Goal: Task Accomplishment & Management: Manage account settings

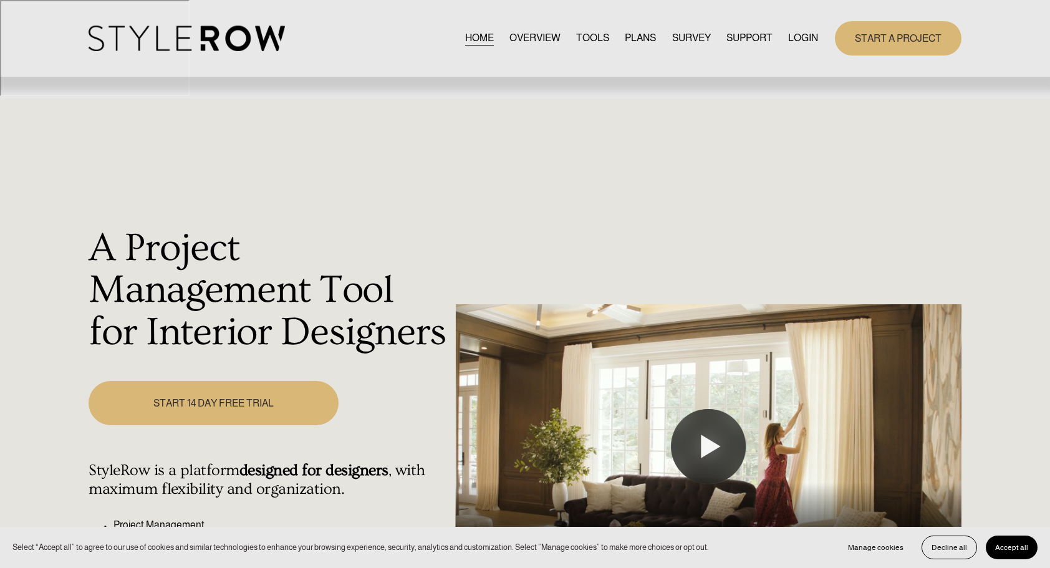
click at [805, 38] on link "LOGIN" at bounding box center [803, 38] width 30 height 17
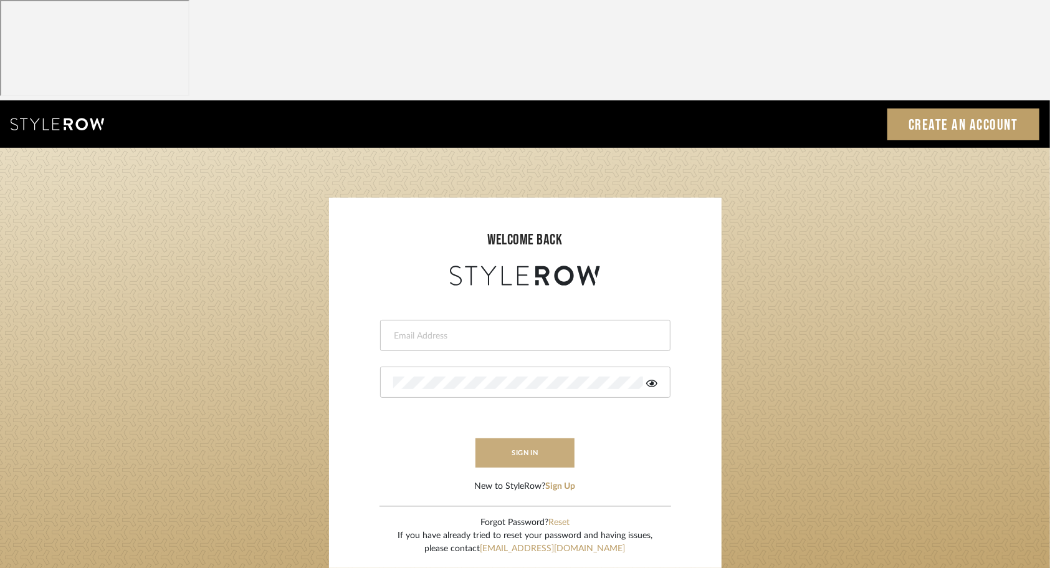
type input "[EMAIL_ADDRESS][DOMAIN_NAME]"
click at [546, 438] on button "sign in" at bounding box center [526, 452] width 100 height 29
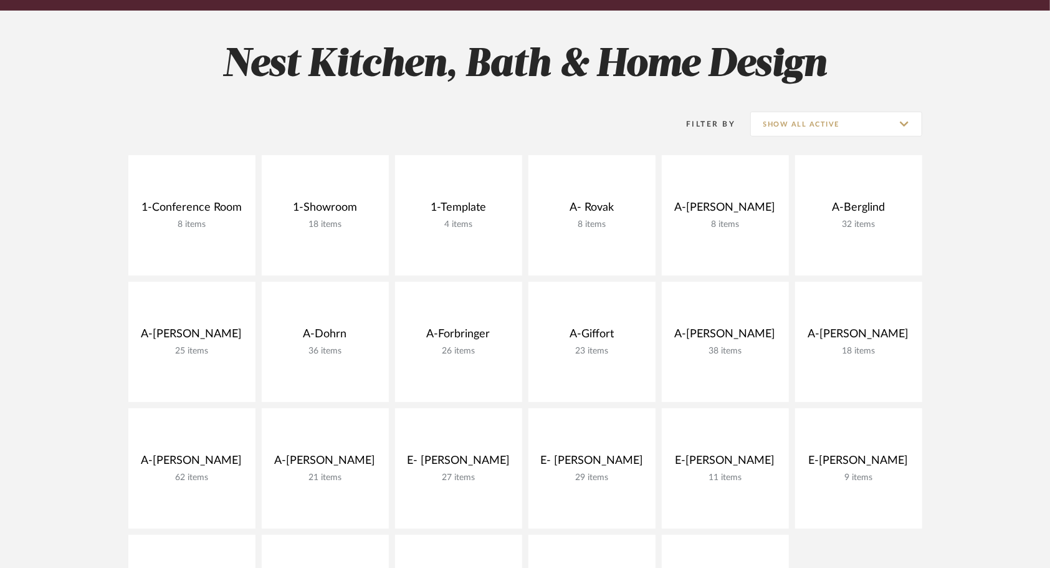
scroll to position [255, 0]
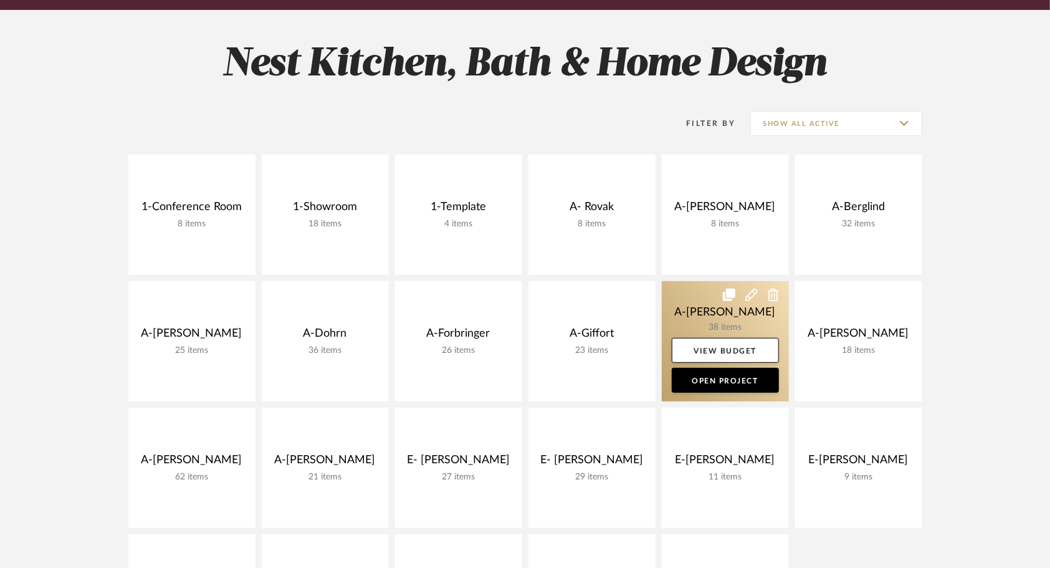
click at [694, 281] on link at bounding box center [725, 341] width 127 height 120
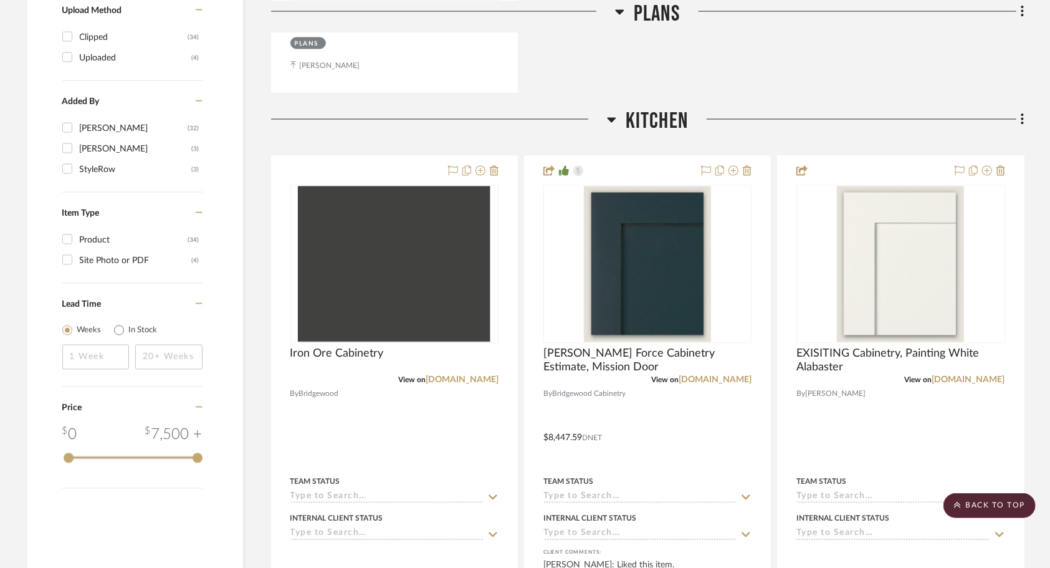
scroll to position [1458, 0]
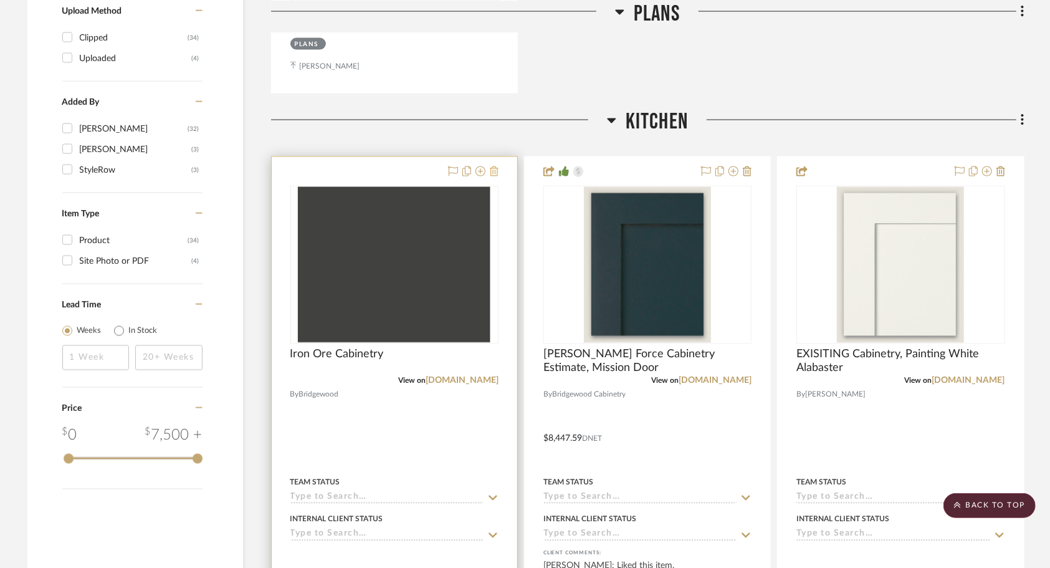
click at [497, 166] on icon at bounding box center [494, 171] width 9 height 10
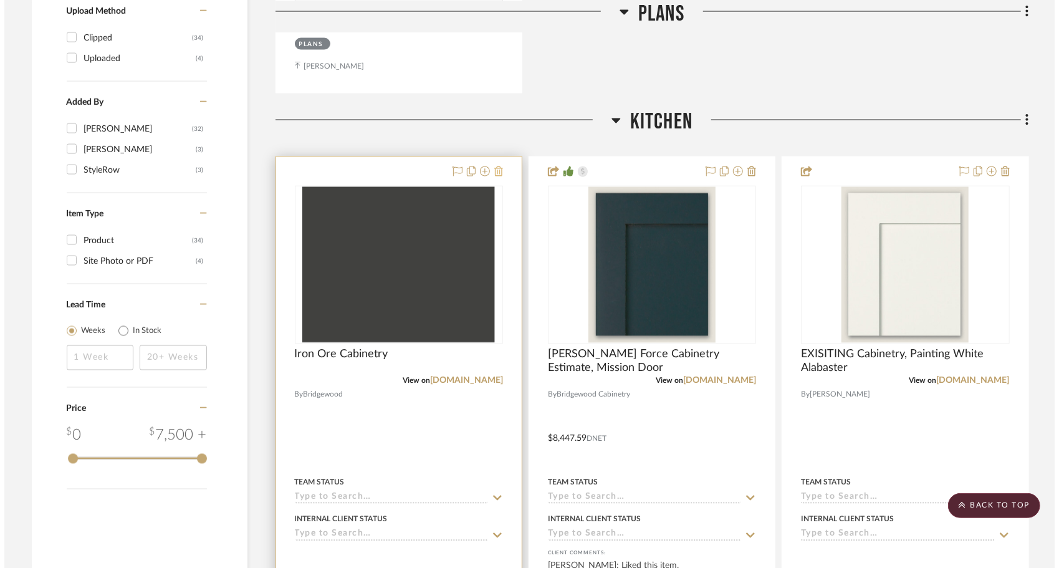
scroll to position [0, 0]
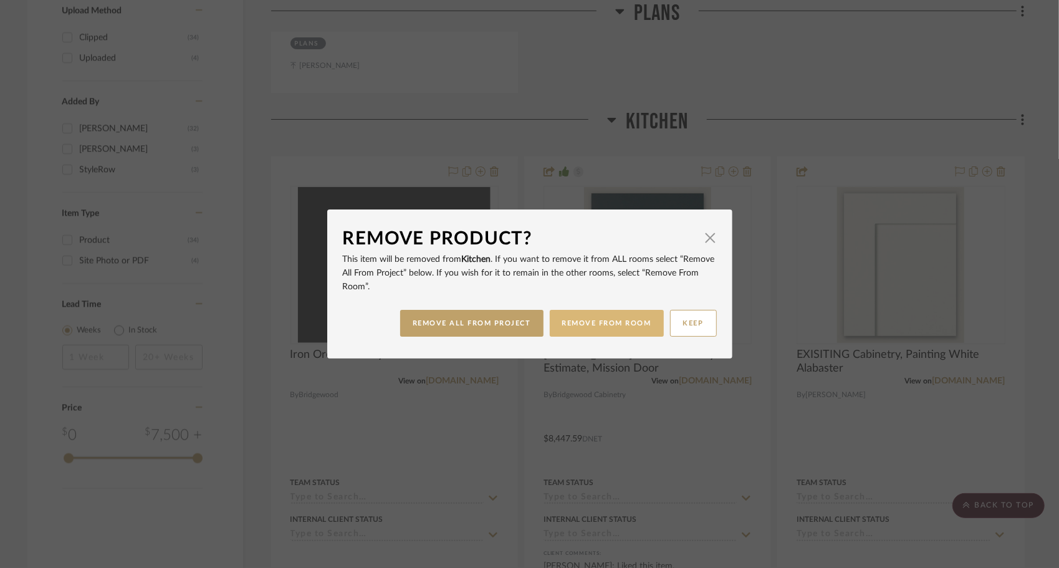
click at [618, 327] on button "REMOVE FROM ROOM" at bounding box center [607, 323] width 114 height 27
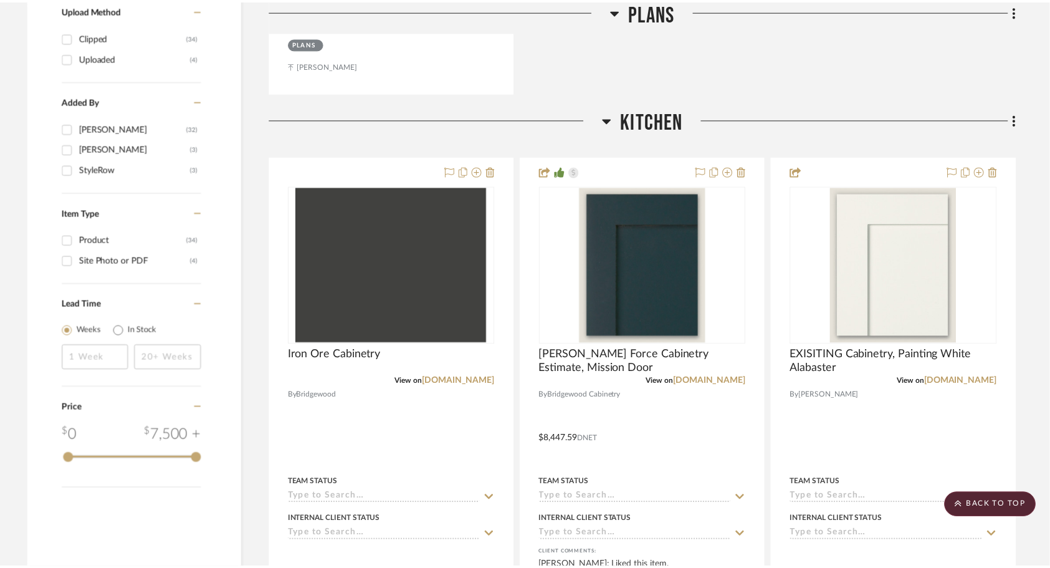
scroll to position [1458, 0]
